Goal: Task Accomplishment & Management: Use online tool/utility

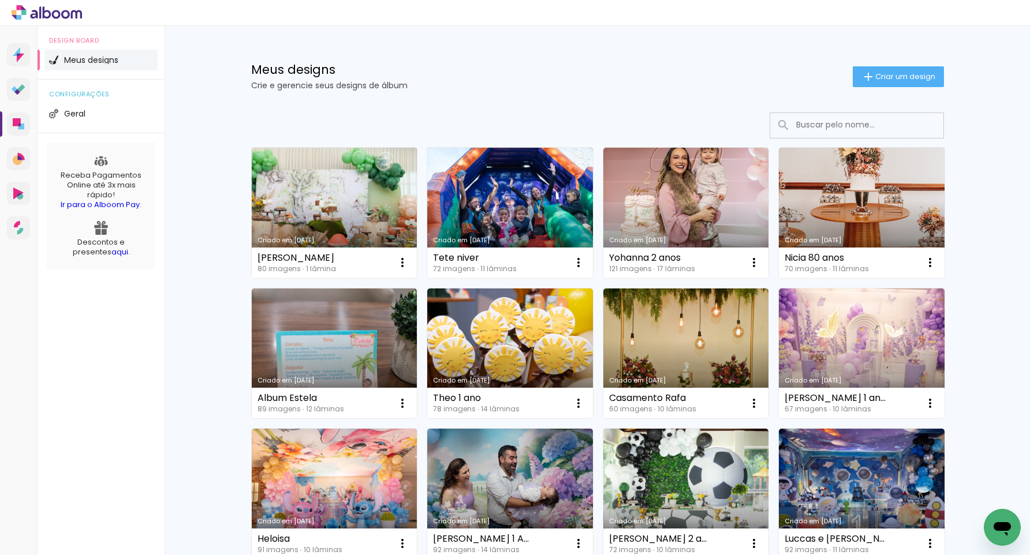
click at [327, 195] on link "Criado em [DATE]" at bounding box center [335, 213] width 166 height 130
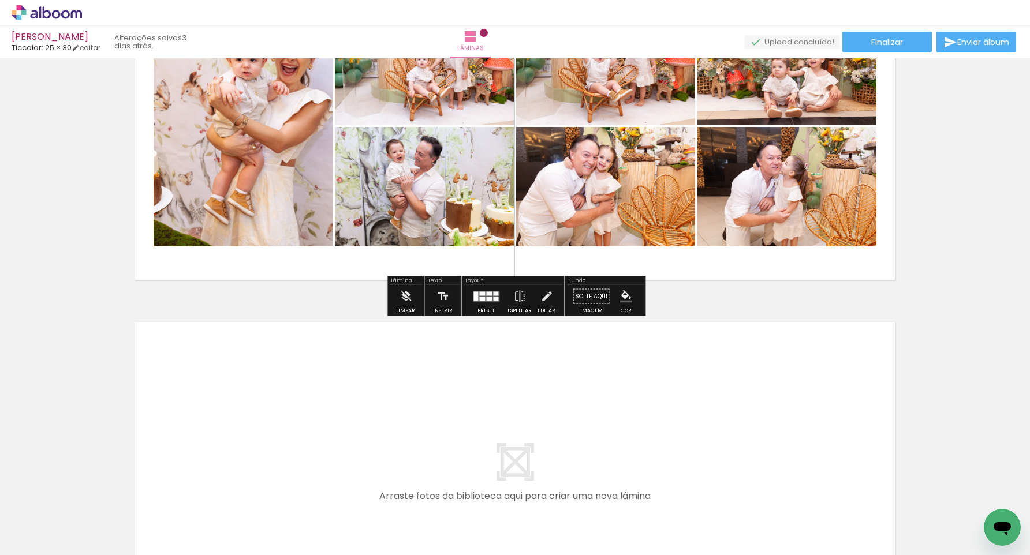
scroll to position [126, 0]
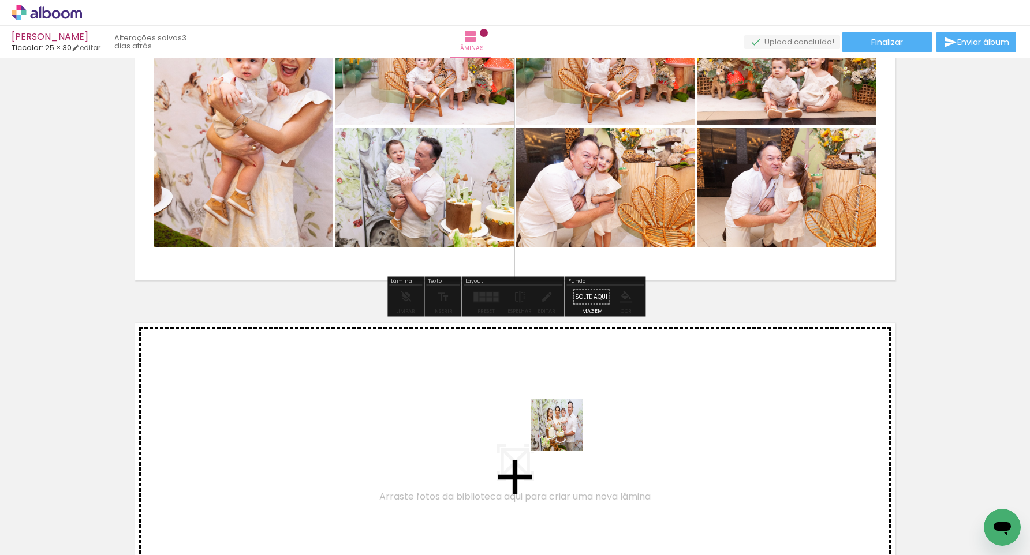
click at [564, 418] on quentale-workspace at bounding box center [515, 277] width 1030 height 555
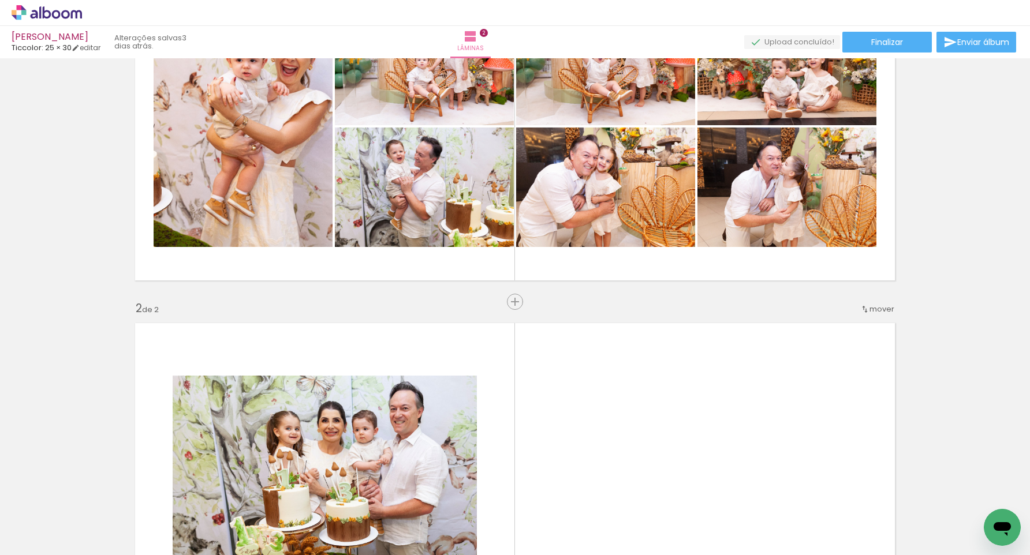
scroll to position [332, 0]
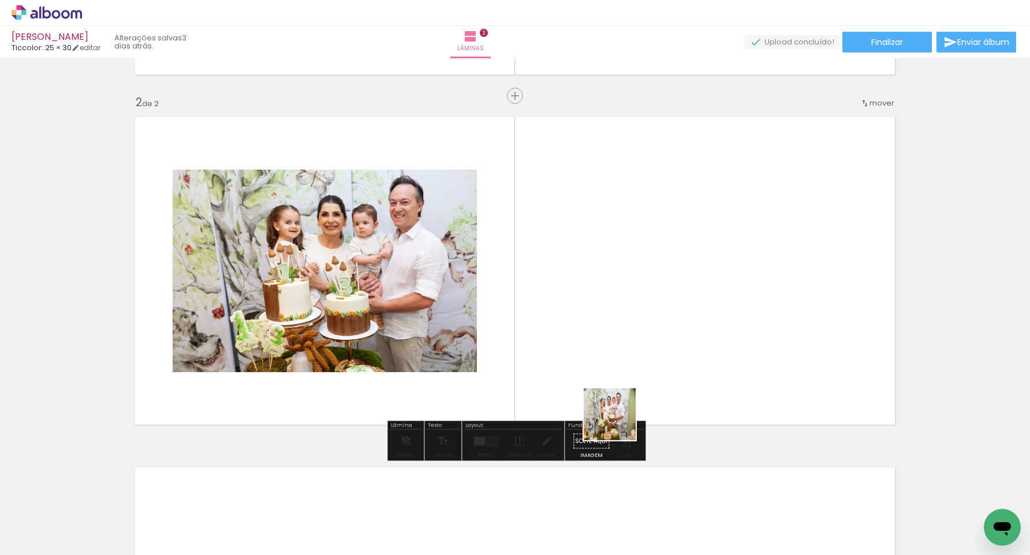
drag, startPoint x: 637, startPoint y: 524, endPoint x: 703, endPoint y: 543, distance: 69.1
click at [607, 371] on quentale-workspace at bounding box center [515, 277] width 1030 height 555
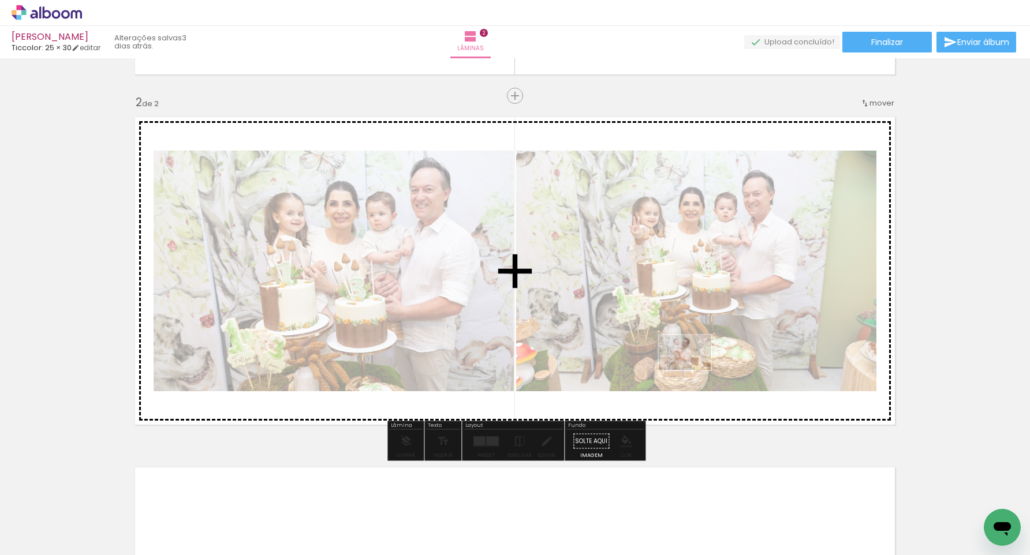
drag, startPoint x: 763, startPoint y: 525, endPoint x: 734, endPoint y: 422, distance: 107.3
click at [693, 366] on quentale-workspace at bounding box center [515, 277] width 1030 height 555
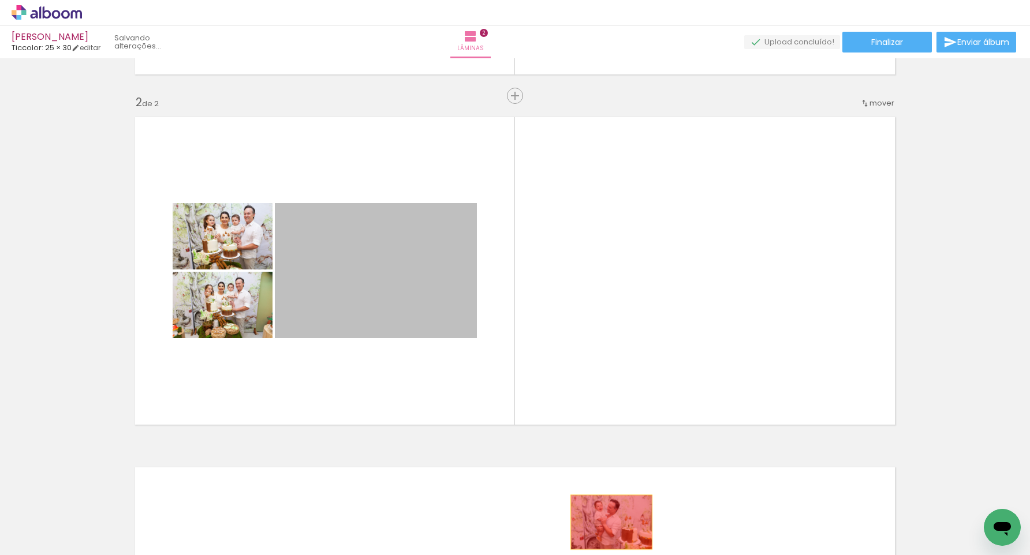
drag, startPoint x: 417, startPoint y: 272, endPoint x: 614, endPoint y: 522, distance: 318.1
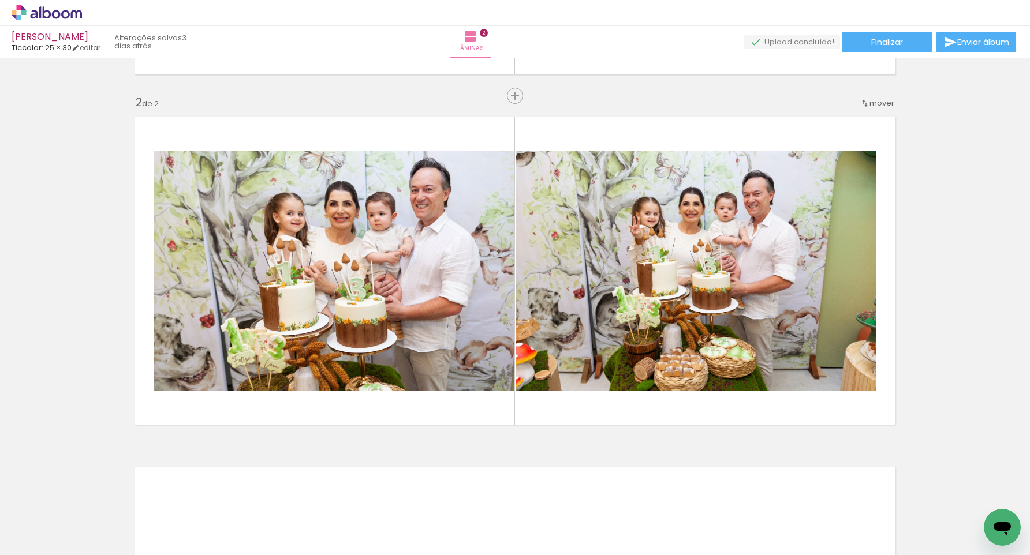
click at [42, 520] on input "Todas as fotos" at bounding box center [32, 520] width 44 height 10
click at [0, 0] on slot "Não utilizadas" at bounding box center [0, 0] width 0 height 0
type input "Não utilizadas"
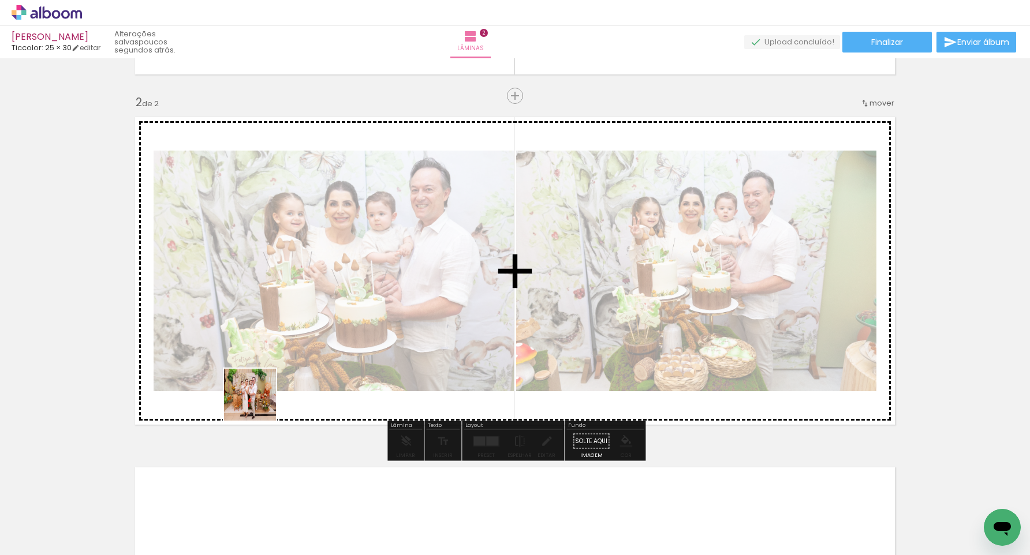
drag, startPoint x: 205, startPoint y: 521, endPoint x: 346, endPoint y: 408, distance: 180.3
click at [286, 356] on quentale-workspace at bounding box center [515, 277] width 1030 height 555
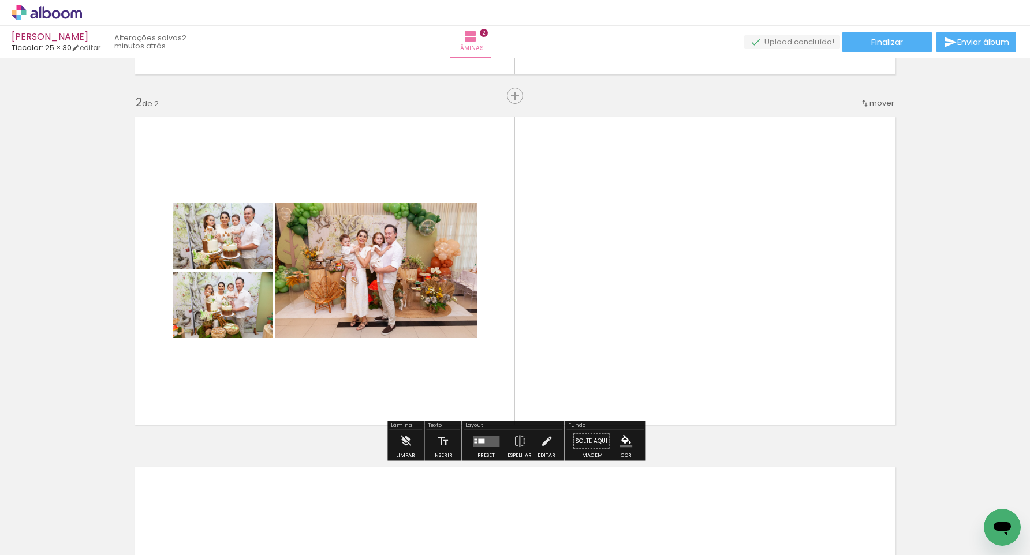
scroll to position [0, 0]
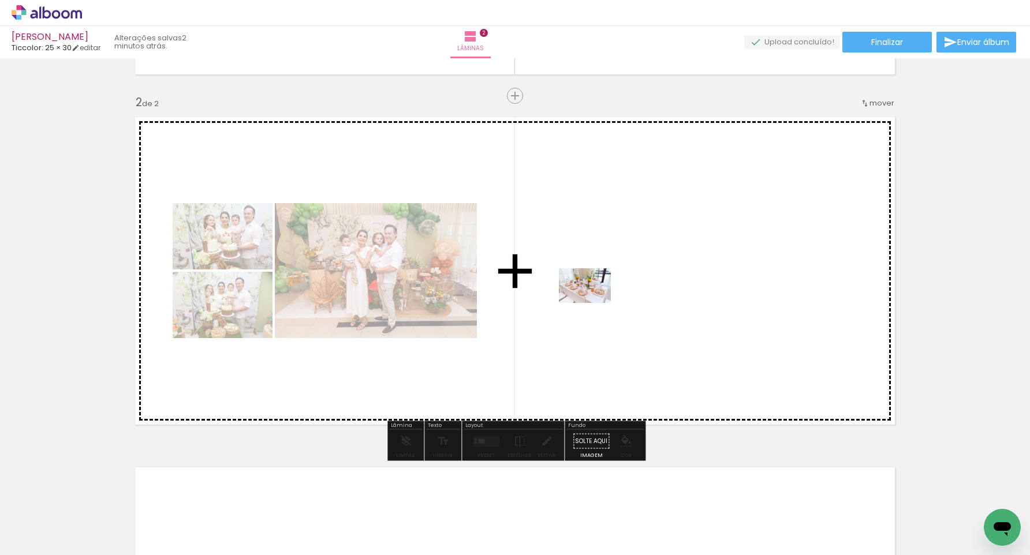
drag, startPoint x: 506, startPoint y: 524, endPoint x: 593, endPoint y: 304, distance: 236.6
click at [593, 304] on quentale-workspace at bounding box center [515, 277] width 1030 height 555
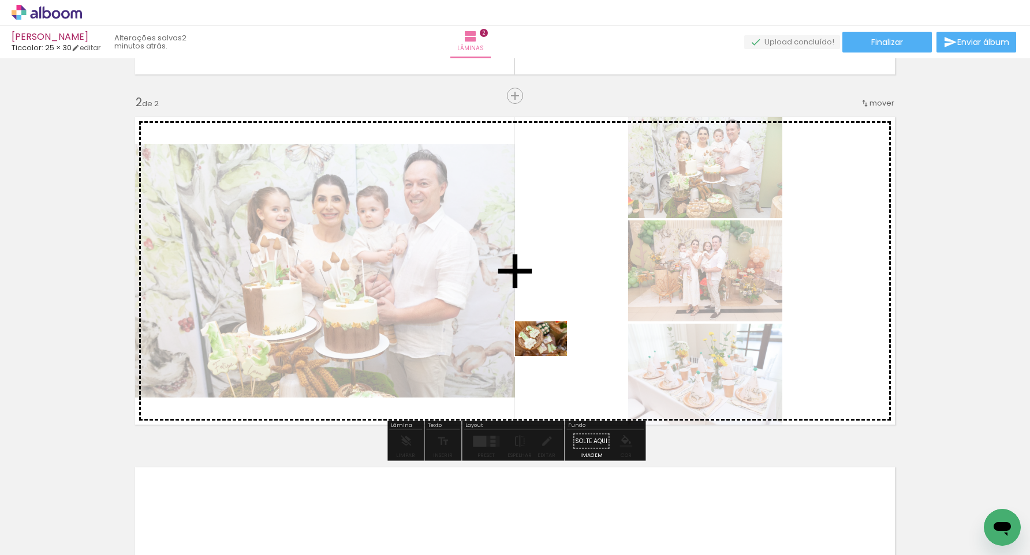
drag, startPoint x: 435, startPoint y: 521, endPoint x: 362, endPoint y: 523, distance: 73.3
click at [551, 357] on quentale-workspace at bounding box center [515, 277] width 1030 height 555
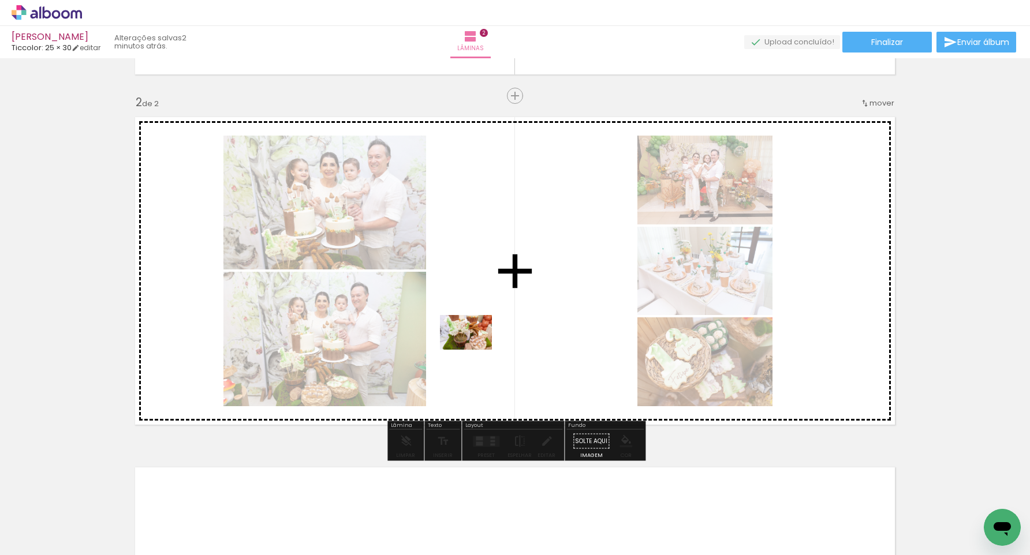
drag, startPoint x: 377, startPoint y: 505, endPoint x: 319, endPoint y: 519, distance: 59.4
click at [475, 352] on quentale-workspace at bounding box center [515, 277] width 1030 height 555
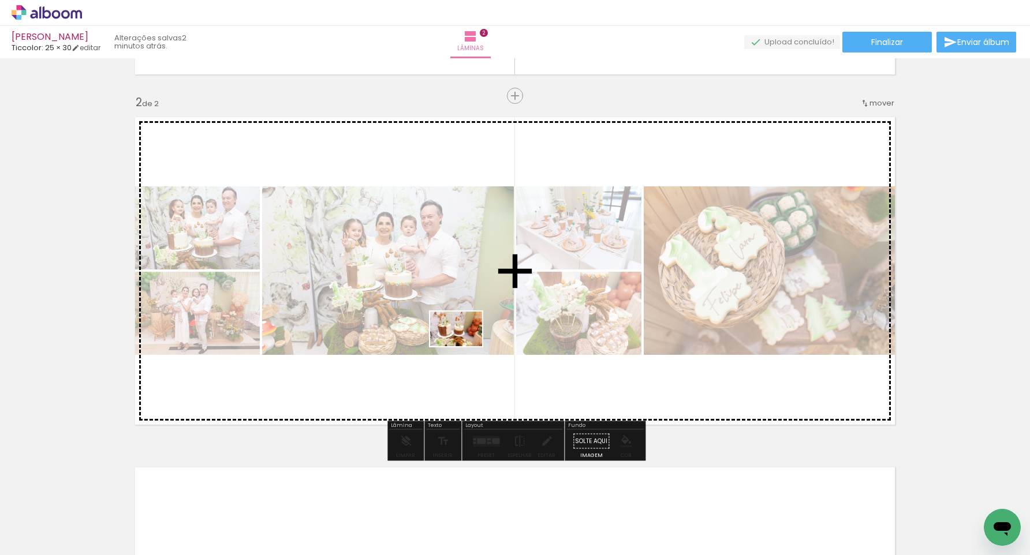
drag, startPoint x: 314, startPoint y: 511, endPoint x: 333, endPoint y: 438, distance: 76.3
click at [465, 346] on quentale-workspace at bounding box center [515, 277] width 1030 height 555
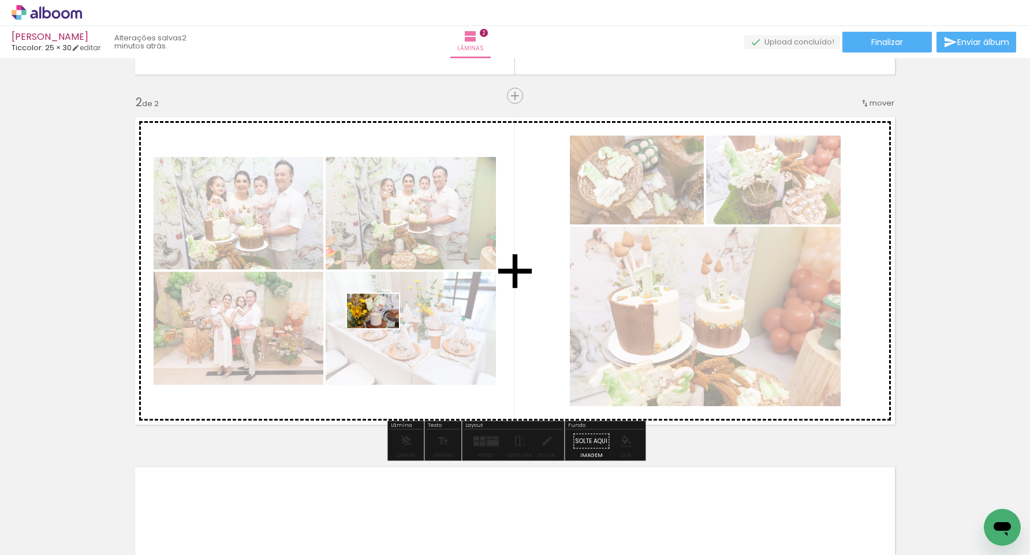
drag, startPoint x: 246, startPoint y: 521, endPoint x: 274, endPoint y: 442, distance: 83.6
click at [382, 329] on quentale-workspace at bounding box center [515, 277] width 1030 height 555
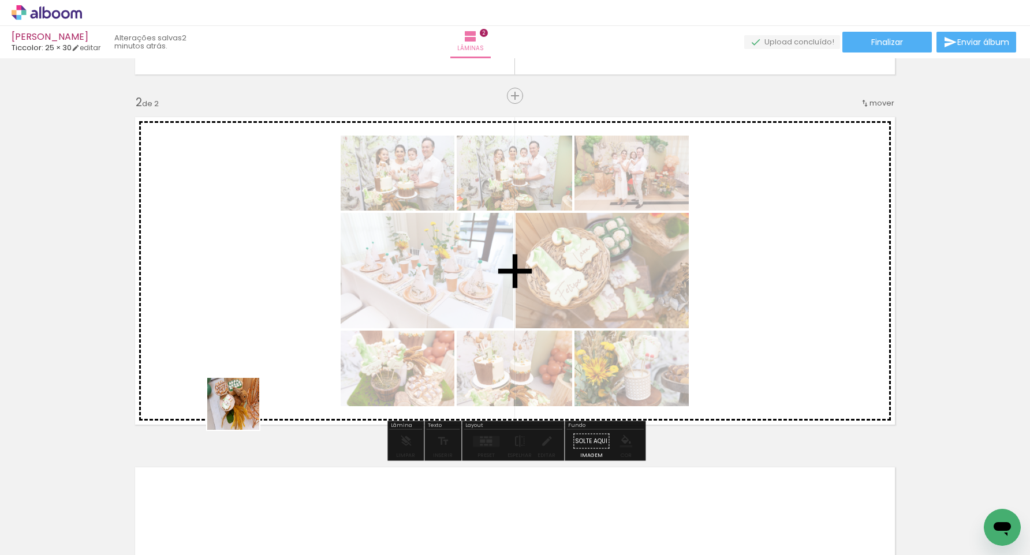
drag, startPoint x: 180, startPoint y: 514, endPoint x: 147, endPoint y: 465, distance: 59.4
click at [263, 365] on quentale-workspace at bounding box center [515, 277] width 1030 height 555
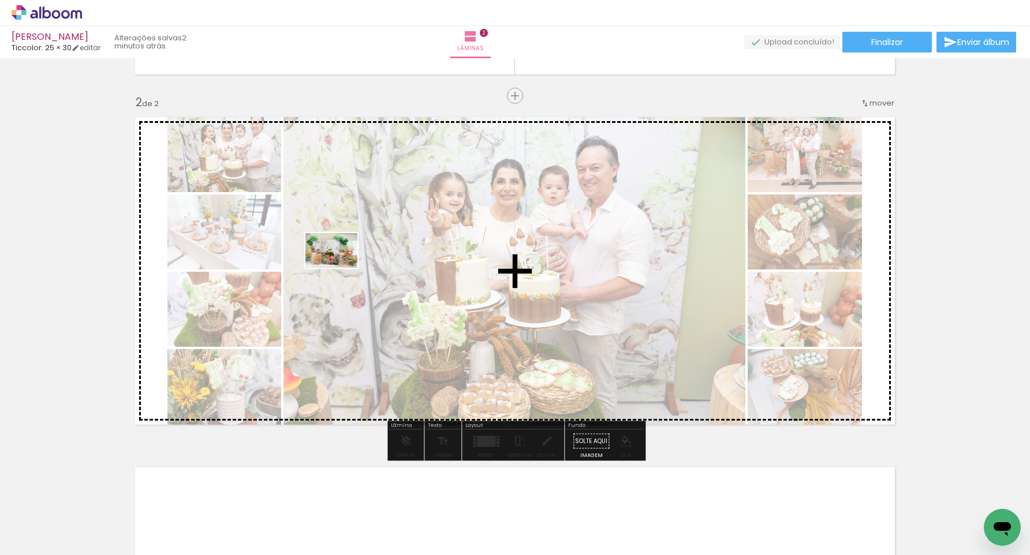
drag, startPoint x: 122, startPoint y: 503, endPoint x: 340, endPoint y: 268, distance: 320.6
click at [340, 268] on quentale-workspace at bounding box center [515, 277] width 1030 height 555
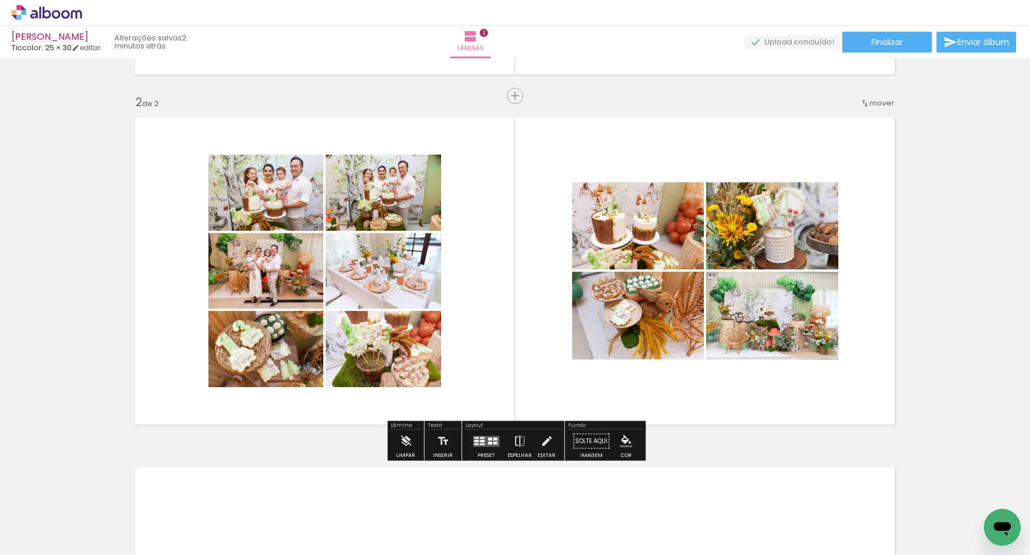
click at [483, 444] on quentale-layouter at bounding box center [486, 441] width 27 height 11
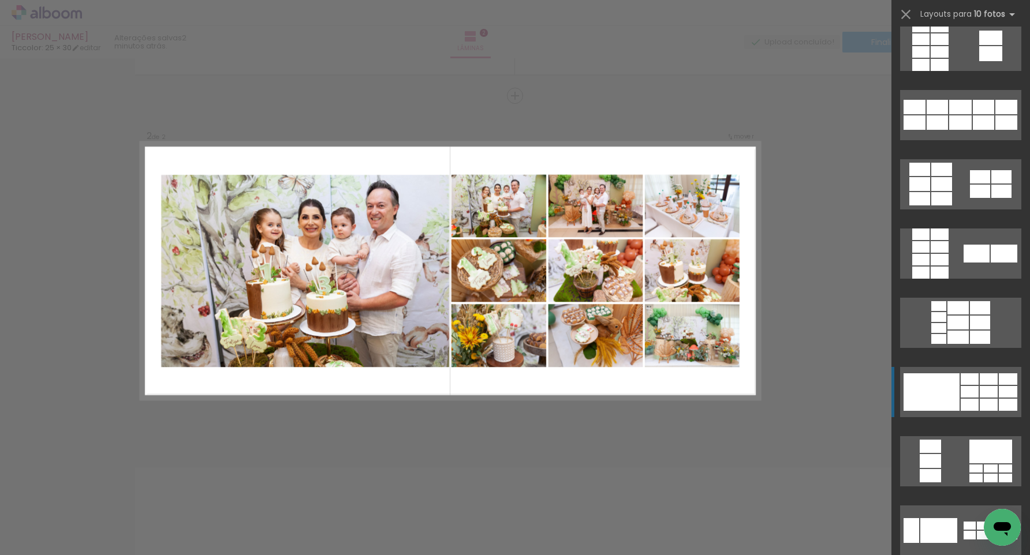
scroll to position [361, 0]
click at [933, 399] on div at bounding box center [931, 392] width 56 height 38
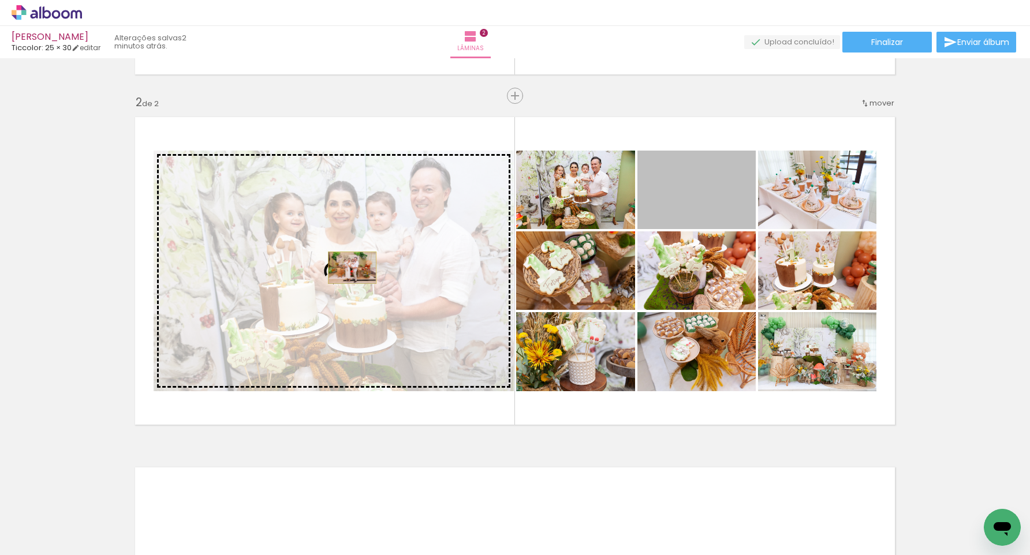
drag, startPoint x: 704, startPoint y: 204, endPoint x: 352, endPoint y: 268, distance: 357.8
click at [0, 0] on slot at bounding box center [0, 0] width 0 height 0
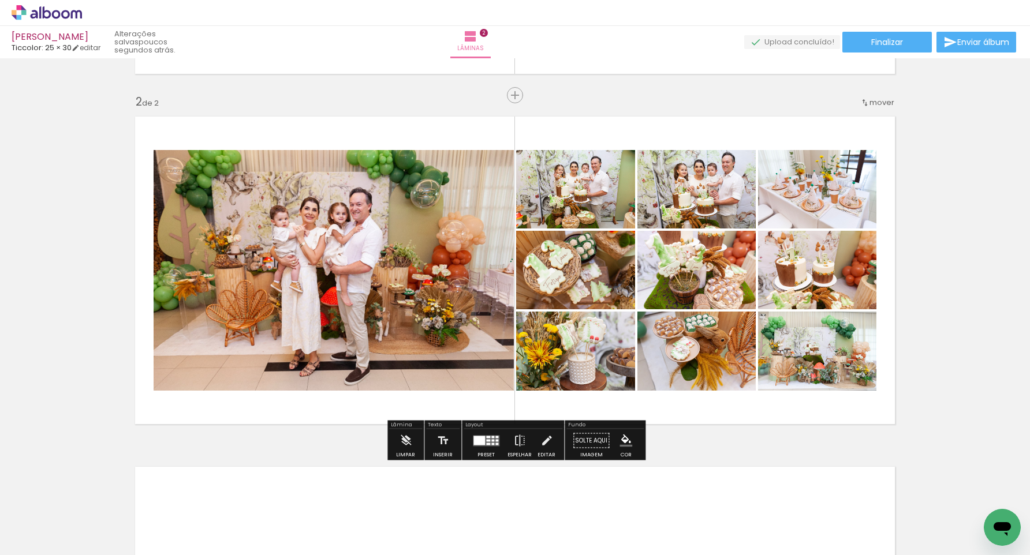
scroll to position [0, 1]
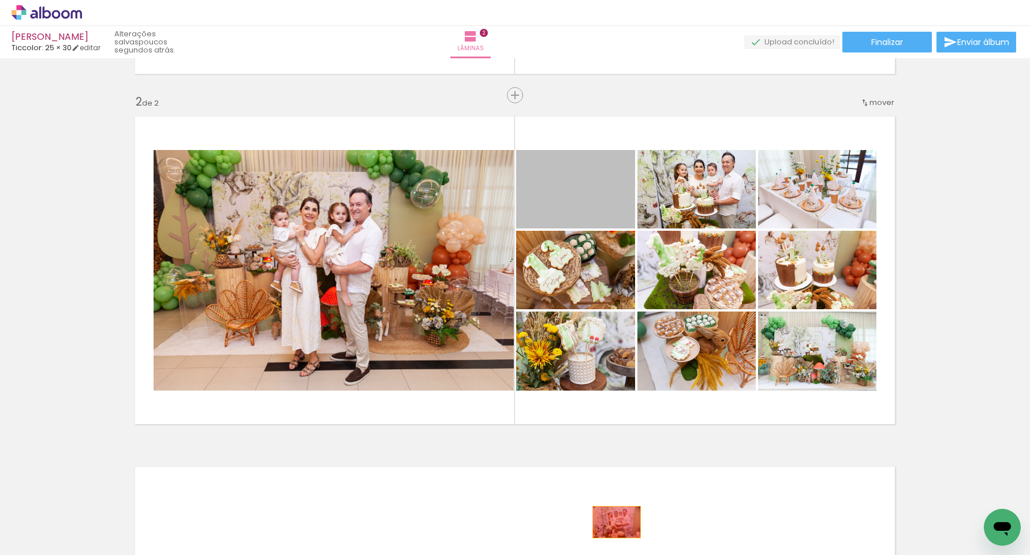
drag, startPoint x: 586, startPoint y: 192, endPoint x: 616, endPoint y: 522, distance: 331.5
click at [616, 522] on quentale-workspace at bounding box center [515, 277] width 1030 height 555
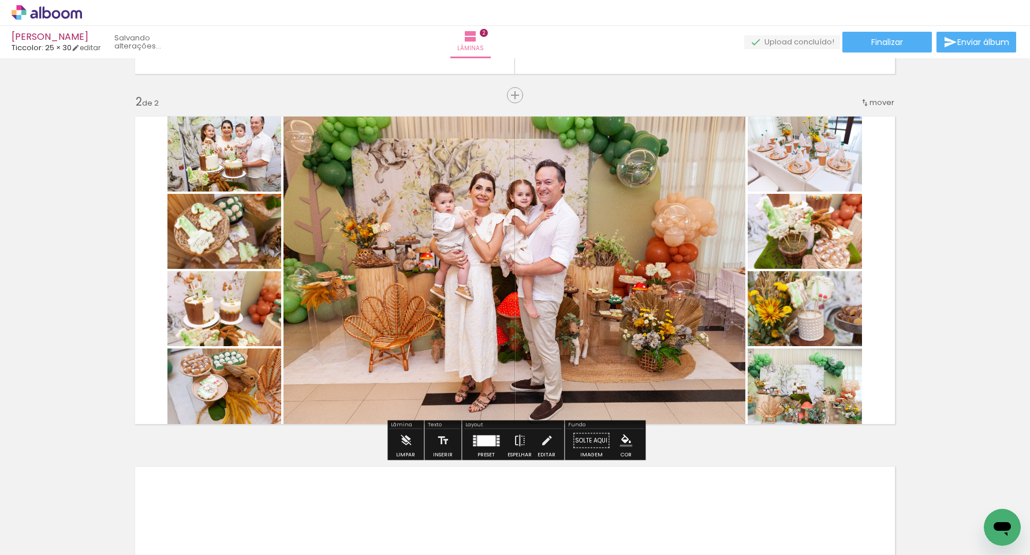
scroll to position [0, 0]
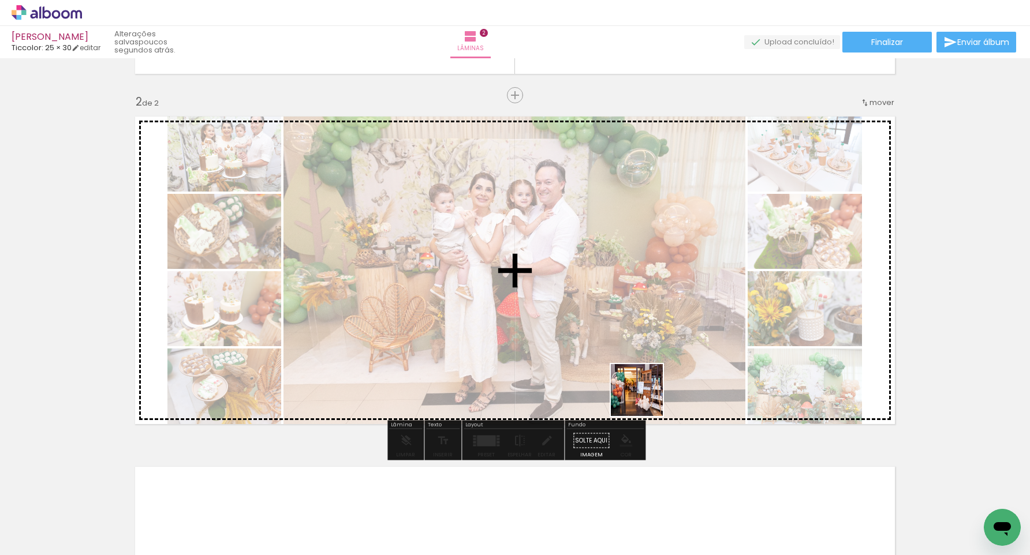
drag, startPoint x: 600, startPoint y: 522, endPoint x: 669, endPoint y: 340, distance: 194.6
click at [669, 340] on quentale-workspace at bounding box center [515, 277] width 1030 height 555
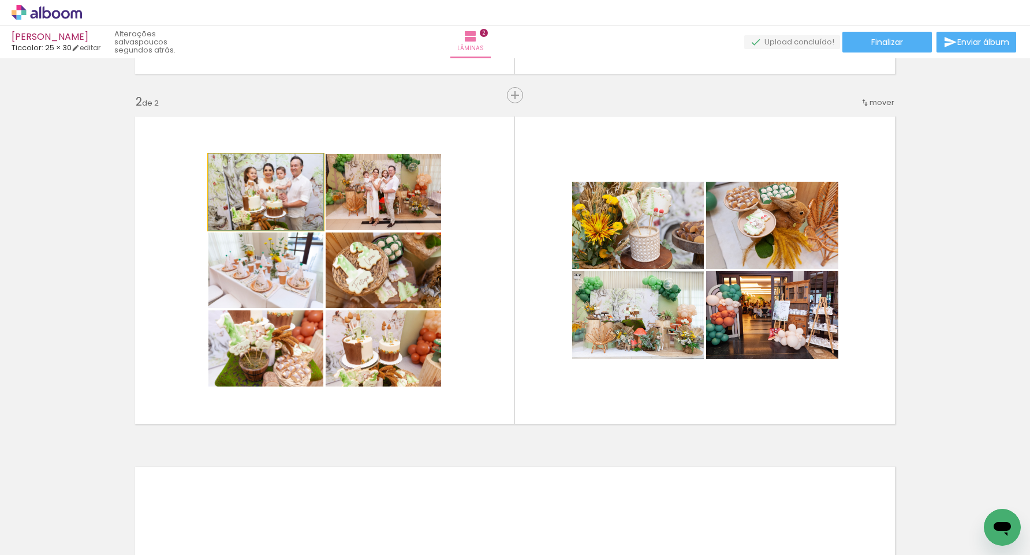
scroll to position [330, 0]
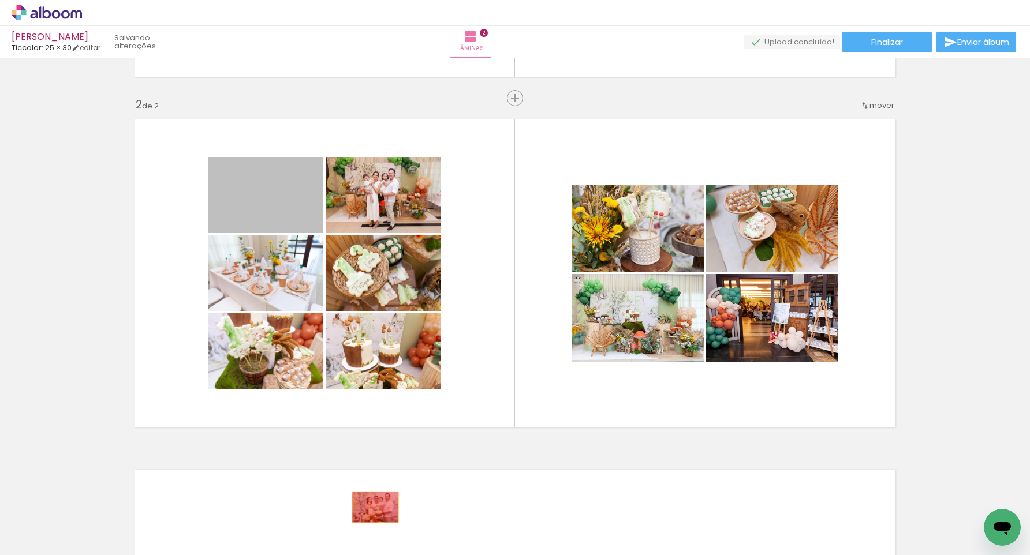
drag, startPoint x: 284, startPoint y: 204, endPoint x: 407, endPoint y: 506, distance: 326.5
click at [376, 507] on quentale-workspace at bounding box center [515, 277] width 1030 height 555
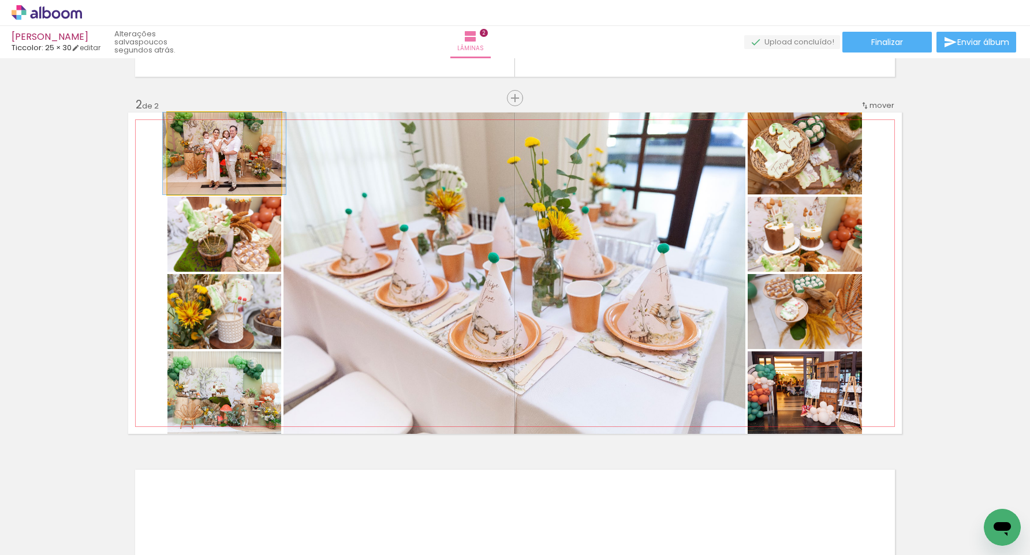
scroll to position [327, 0]
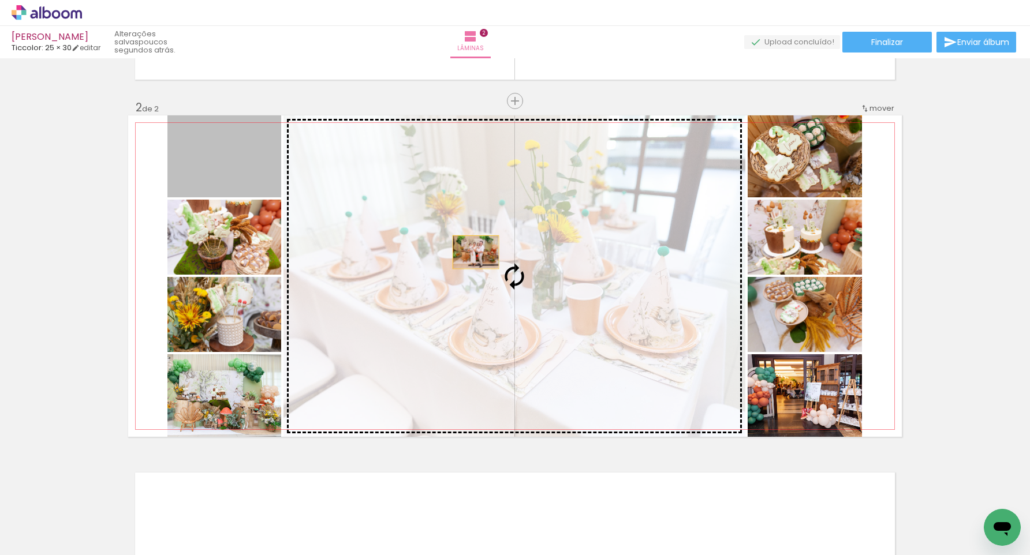
drag, startPoint x: 219, startPoint y: 148, endPoint x: 476, endPoint y: 253, distance: 276.8
click at [0, 0] on slot at bounding box center [0, 0] width 0 height 0
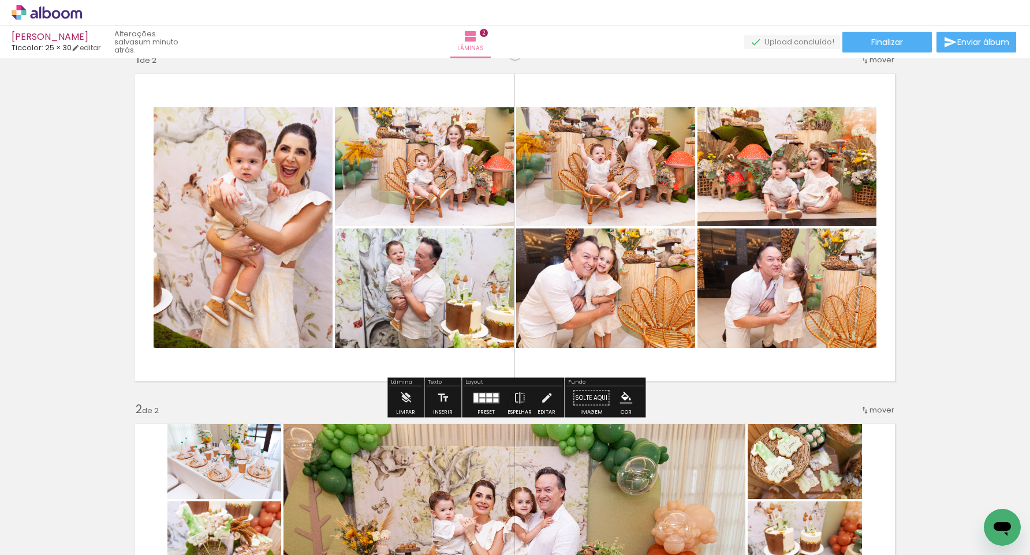
scroll to position [24, 0]
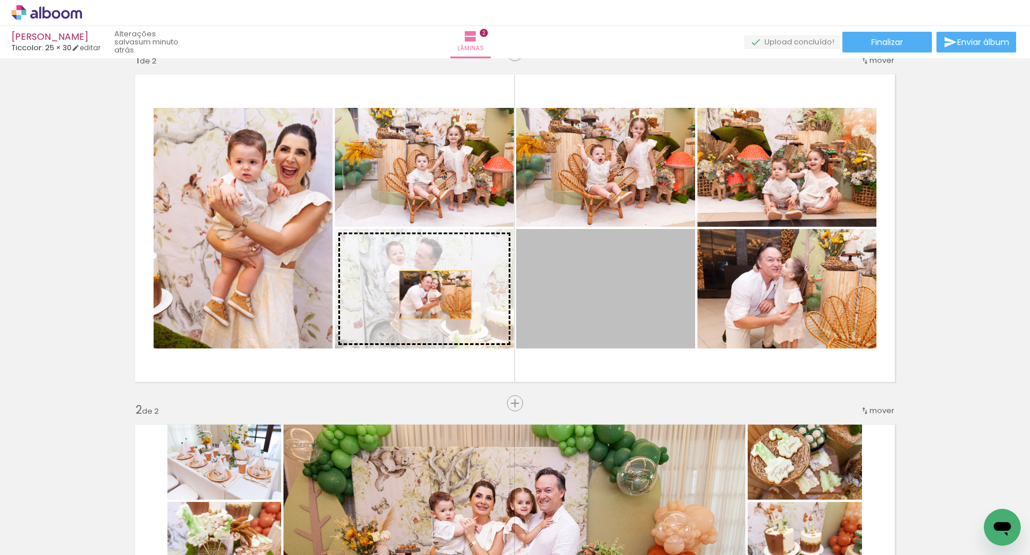
drag, startPoint x: 601, startPoint y: 290, endPoint x: 438, endPoint y: 294, distance: 163.4
click at [0, 0] on slot at bounding box center [0, 0] width 0 height 0
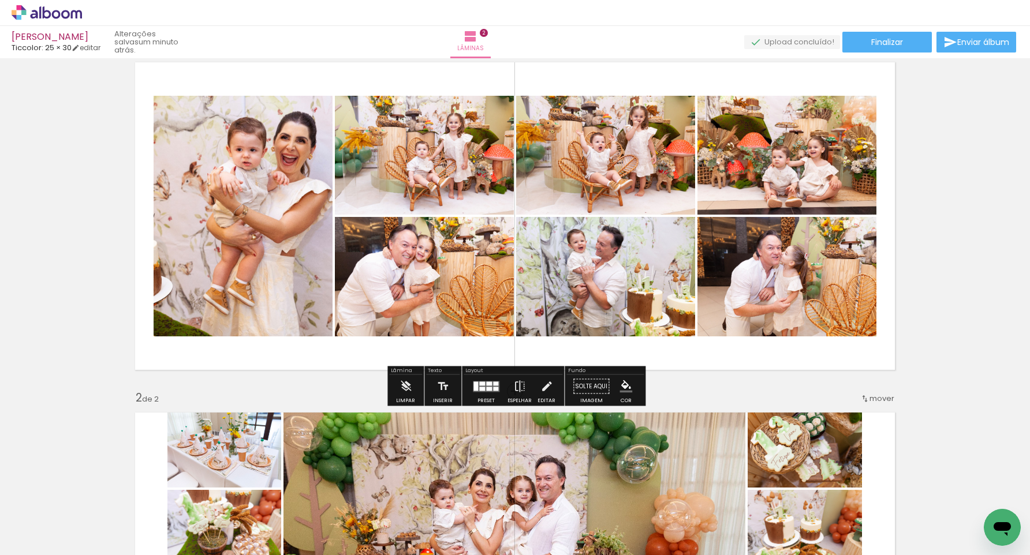
scroll to position [38, 0]
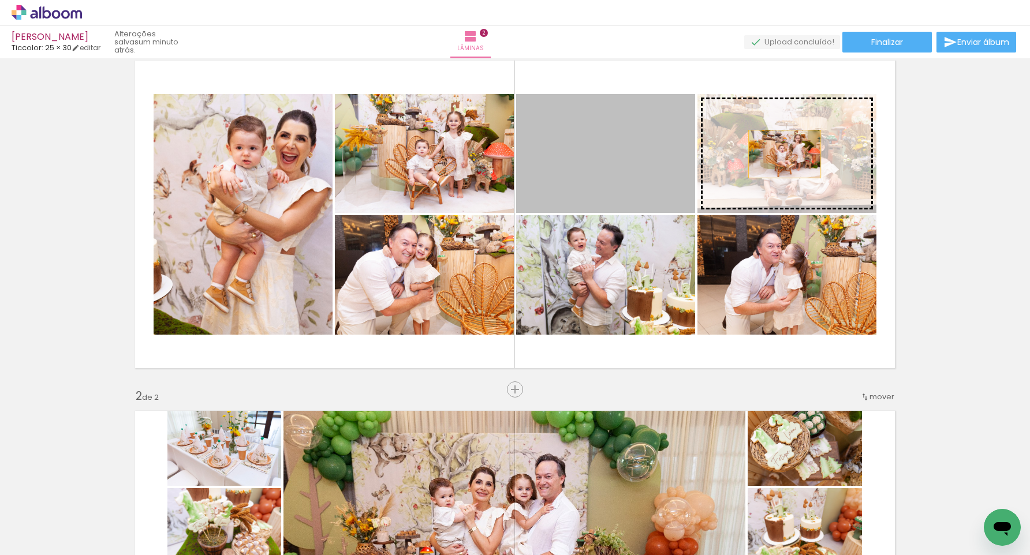
drag, startPoint x: 625, startPoint y: 158, endPoint x: 784, endPoint y: 154, distance: 159.9
click at [0, 0] on slot at bounding box center [0, 0] width 0 height 0
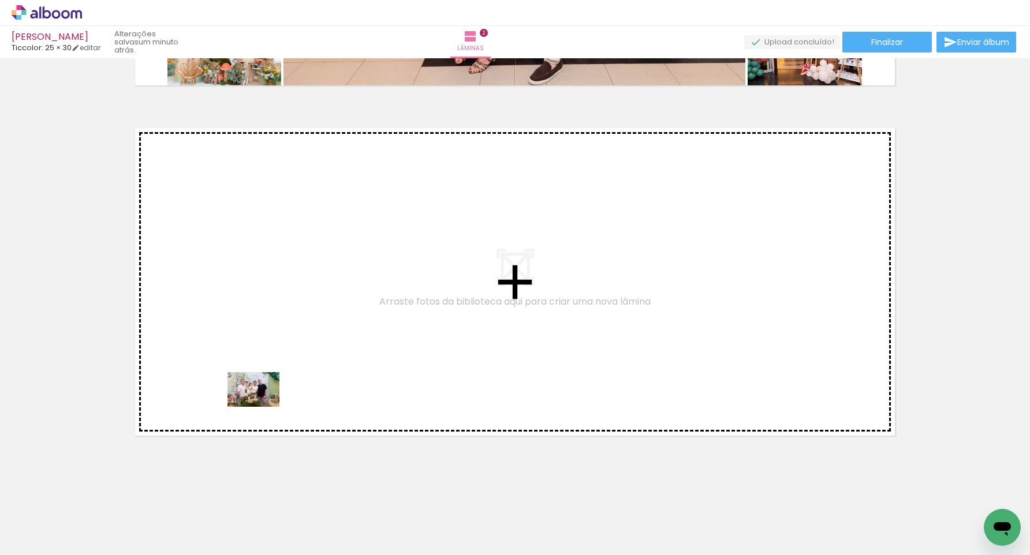
scroll to position [668, 0]
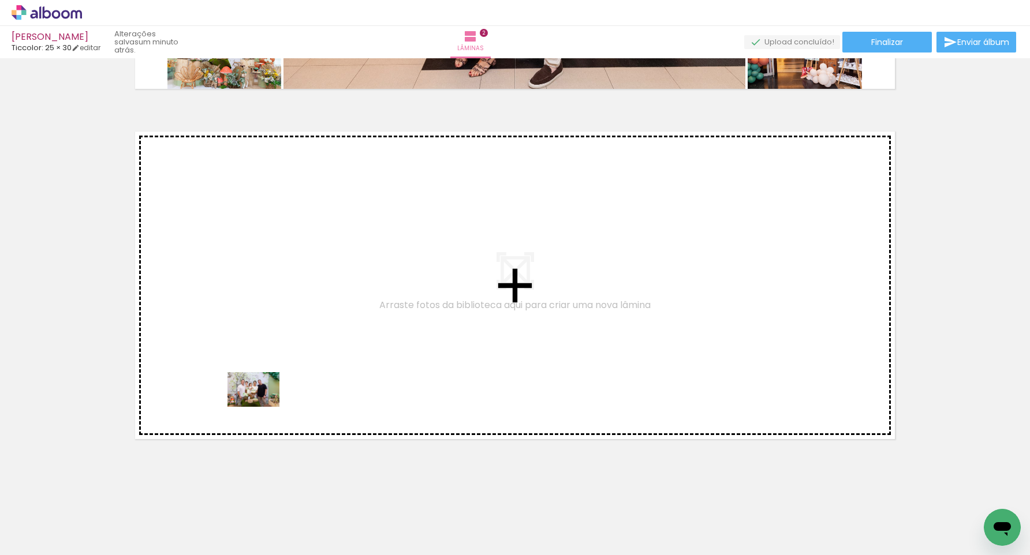
drag, startPoint x: 255, startPoint y: 526, endPoint x: 262, endPoint y: 407, distance: 119.1
click at [262, 407] on quentale-workspace at bounding box center [515, 277] width 1030 height 555
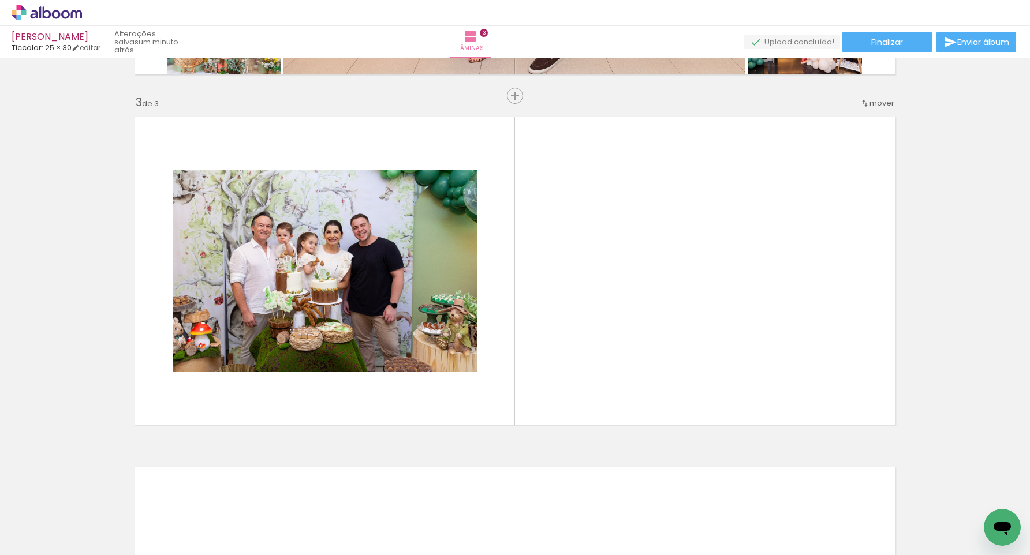
scroll to position [682, 0]
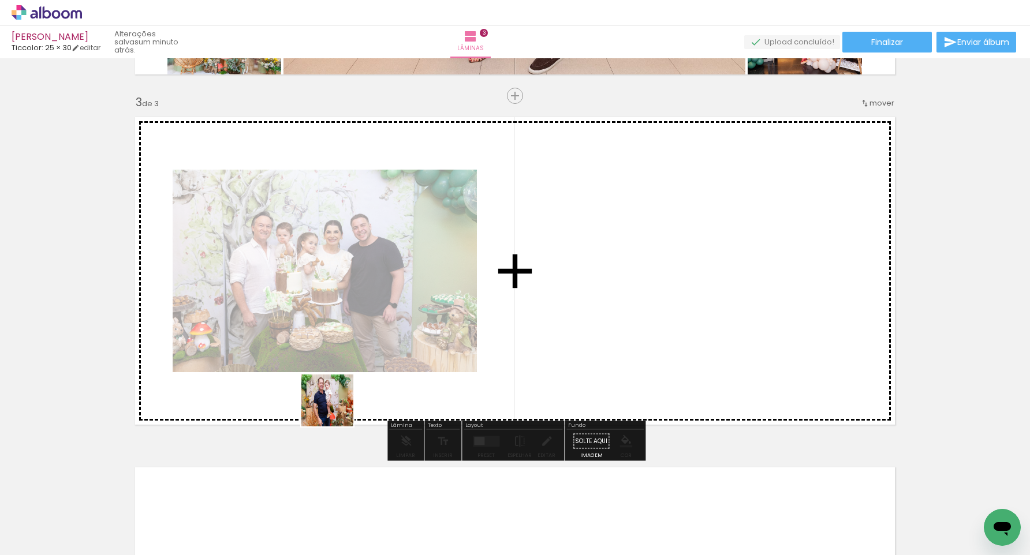
drag, startPoint x: 314, startPoint y: 519, endPoint x: 380, endPoint y: 413, distance: 125.4
click at [341, 355] on quentale-workspace at bounding box center [515, 277] width 1030 height 555
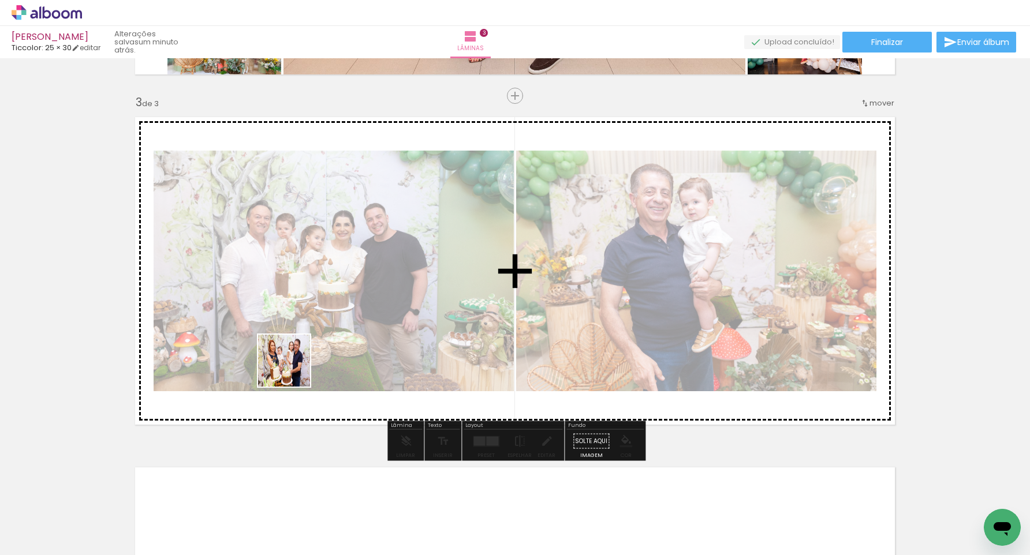
drag, startPoint x: 246, startPoint y: 532, endPoint x: 301, endPoint y: 341, distance: 198.8
click at [301, 341] on quentale-workspace at bounding box center [515, 277] width 1030 height 555
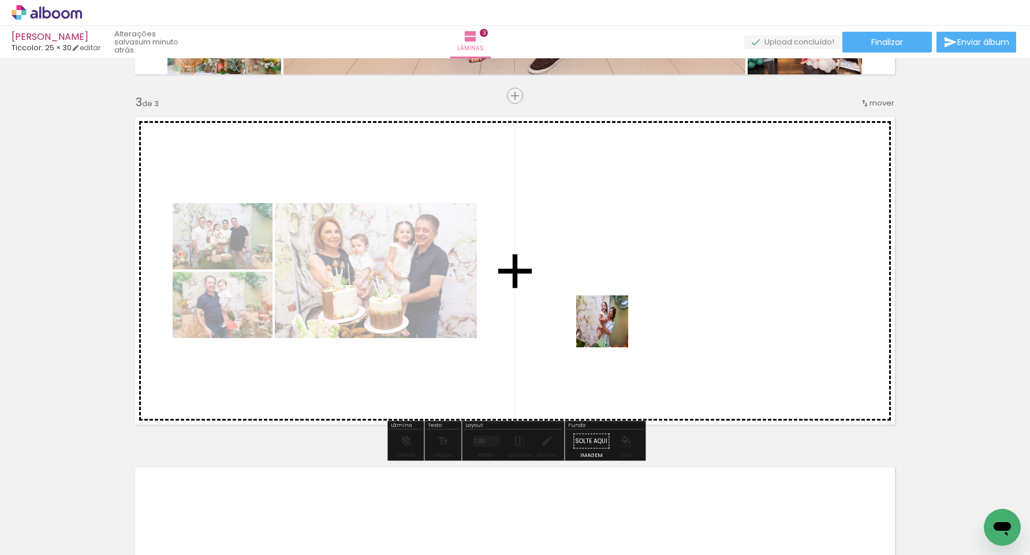
drag, startPoint x: 585, startPoint y: 518, endPoint x: 638, endPoint y: 498, distance: 56.3
click at [612, 317] on quentale-workspace at bounding box center [515, 277] width 1030 height 555
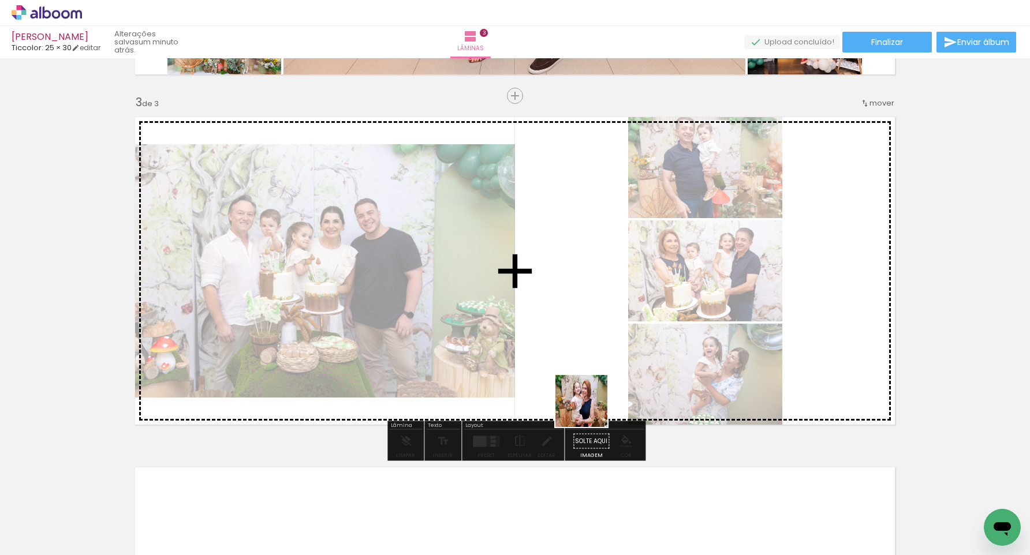
drag, startPoint x: 580, startPoint y: 520, endPoint x: 700, endPoint y: 450, distance: 139.4
click at [590, 311] on quentale-workspace at bounding box center [515, 277] width 1030 height 555
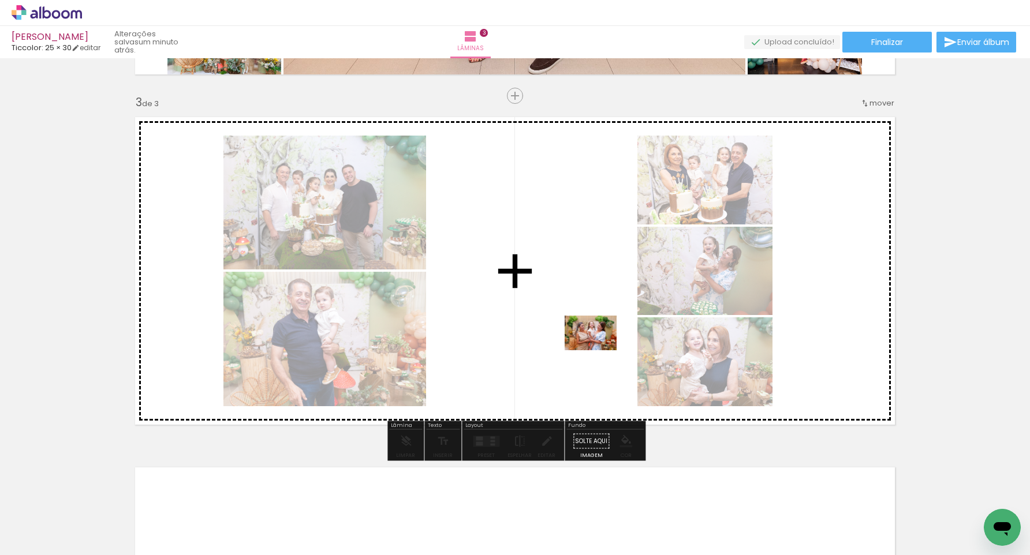
click at [600, 335] on quentale-workspace at bounding box center [515, 277] width 1030 height 555
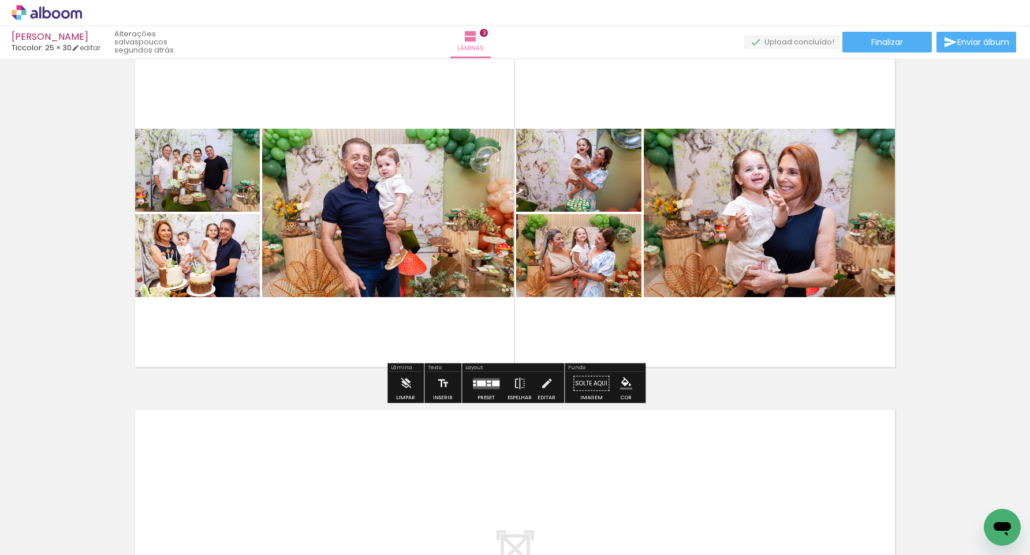
scroll to position [743, 0]
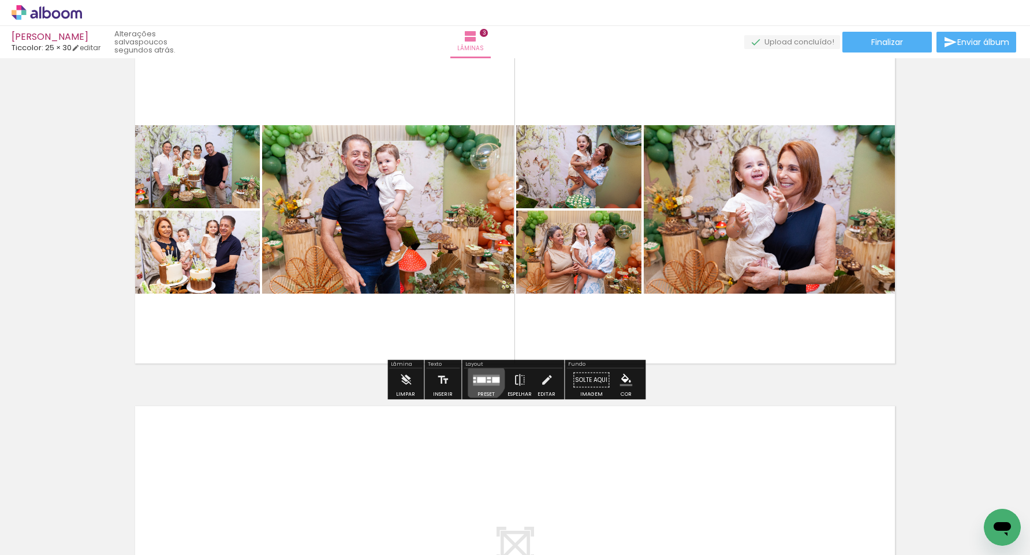
click at [481, 379] on div at bounding box center [481, 380] width 9 height 6
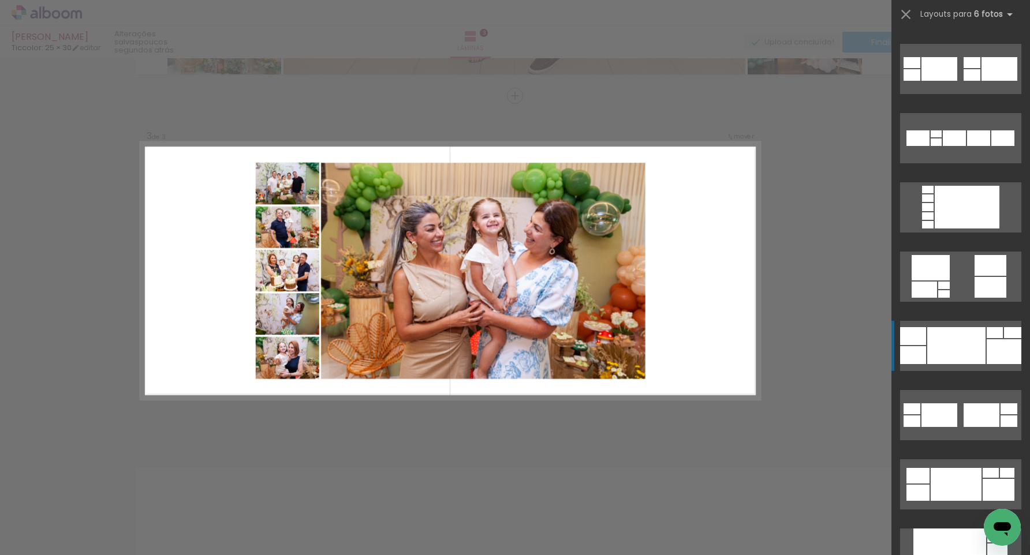
scroll to position [201, 0]
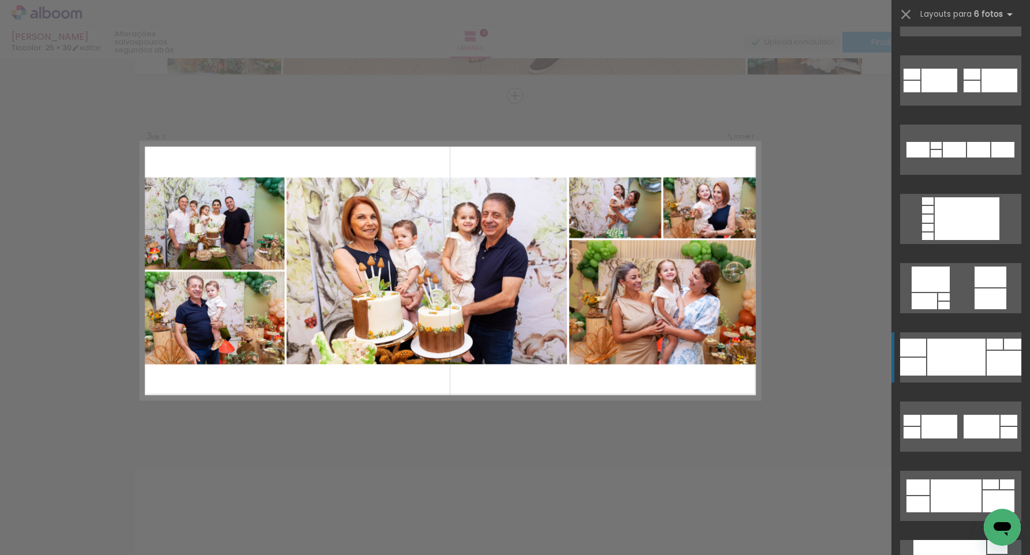
click at [939, 350] on div at bounding box center [956, 357] width 58 height 37
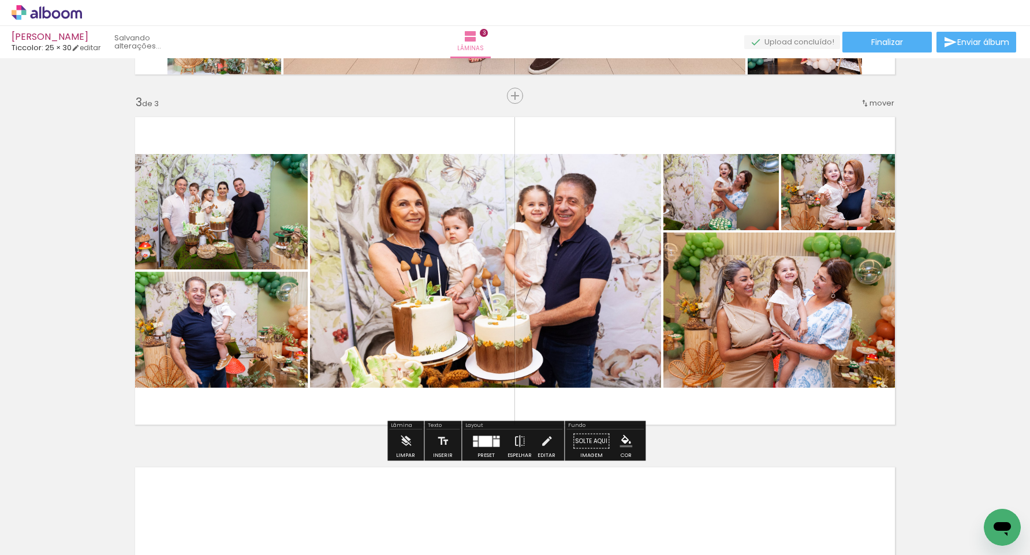
scroll to position [195, 0]
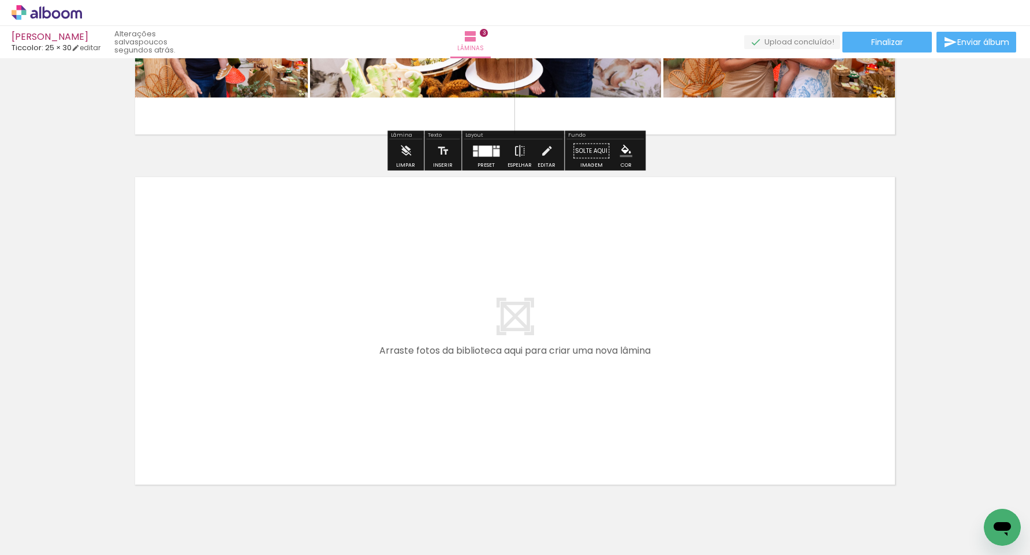
scroll to position [0, 210]
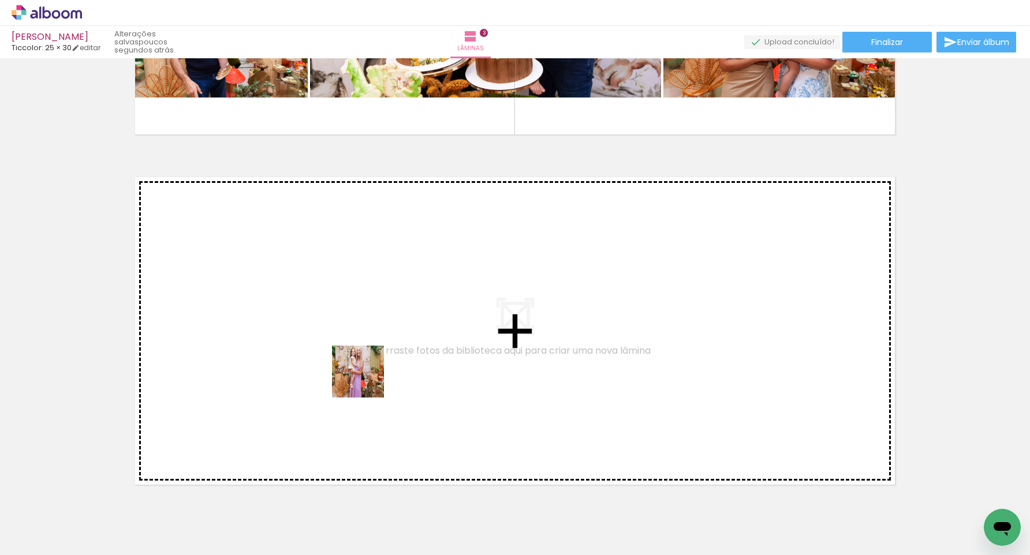
click at [366, 375] on quentale-workspace at bounding box center [515, 277] width 1030 height 555
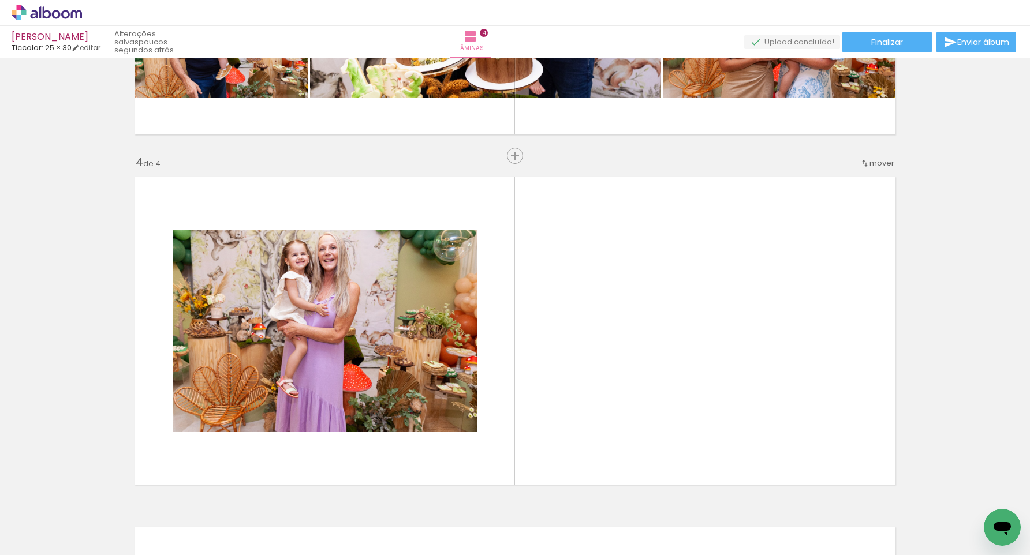
scroll to position [1033, 0]
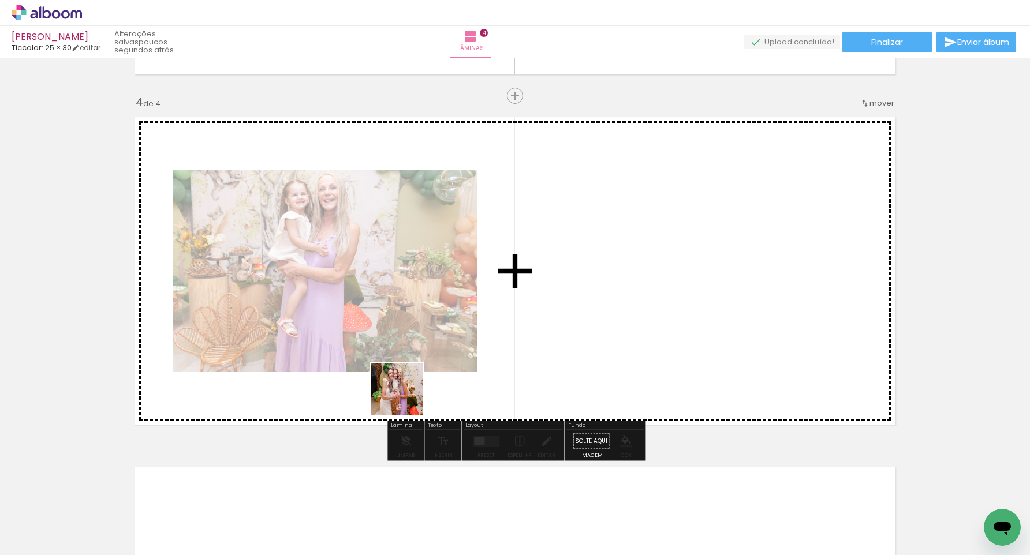
drag, startPoint x: 371, startPoint y: 518, endPoint x: 414, endPoint y: 355, distance: 168.4
click at [414, 355] on quentale-workspace at bounding box center [515, 277] width 1030 height 555
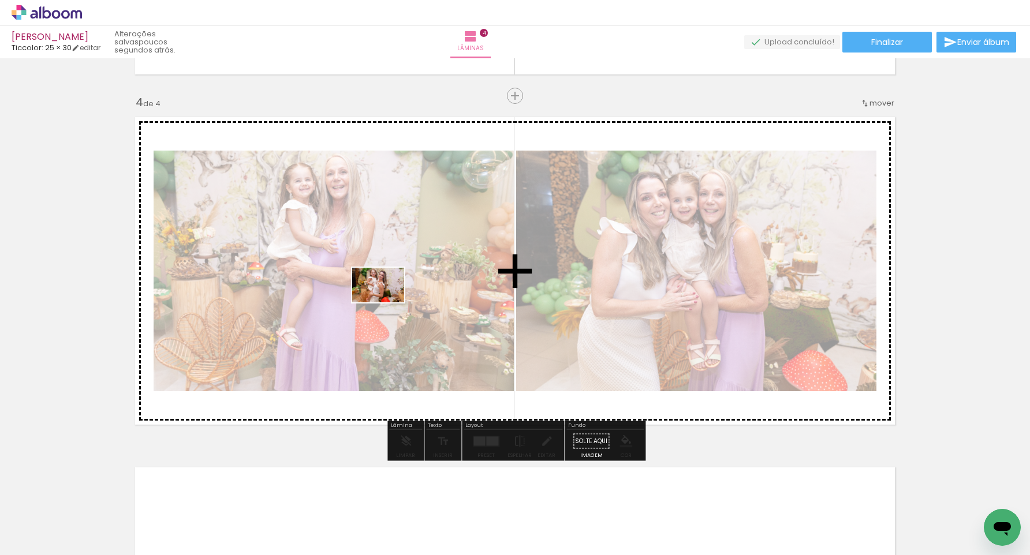
click at [387, 302] on quentale-workspace at bounding box center [515, 277] width 1030 height 555
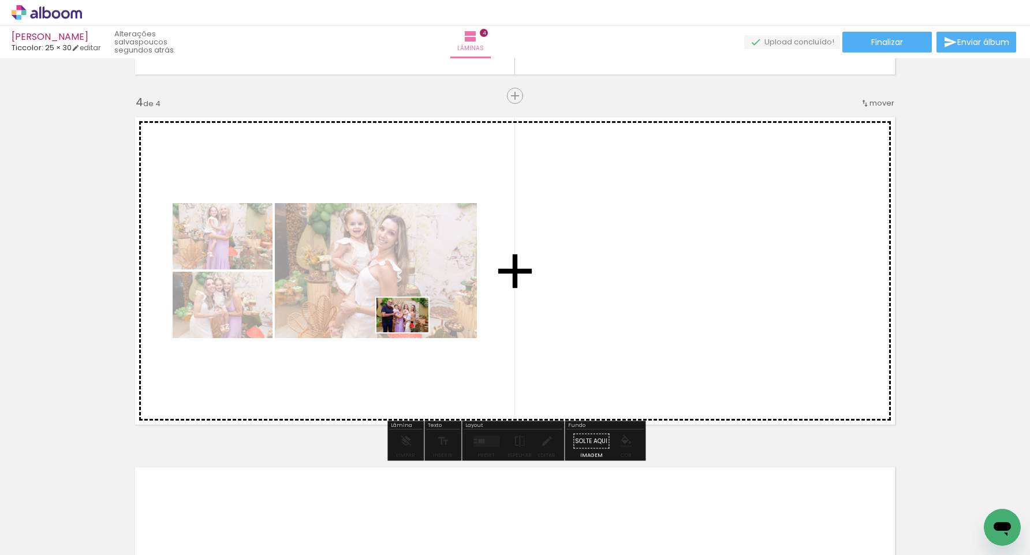
drag, startPoint x: 367, startPoint y: 519, endPoint x: 411, endPoint y: 332, distance: 191.7
click at [411, 332] on quentale-workspace at bounding box center [515, 277] width 1030 height 555
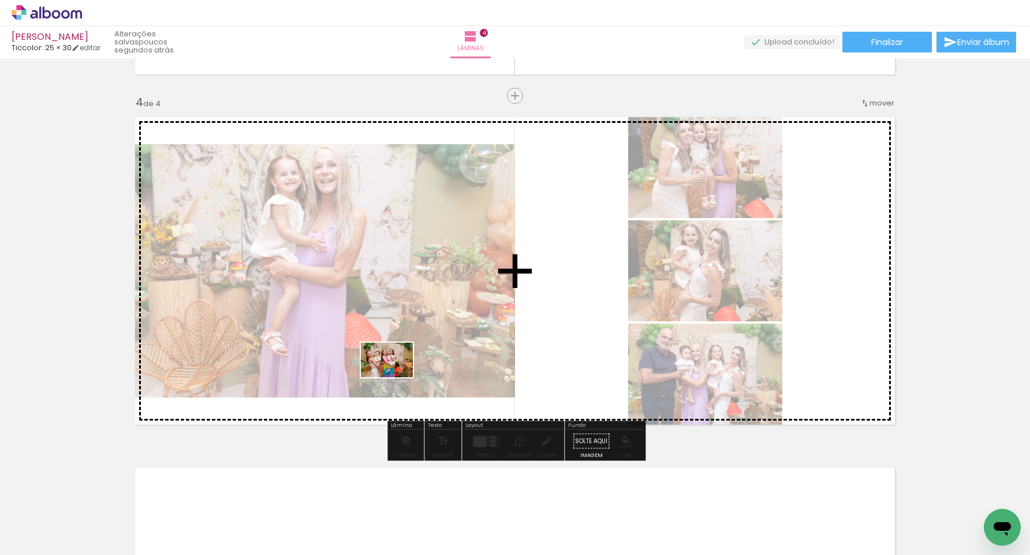
drag, startPoint x: 357, startPoint y: 521, endPoint x: 397, endPoint y: 377, distance: 149.1
click at [395, 377] on quentale-workspace at bounding box center [515, 277] width 1030 height 555
